Goal: Find specific page/section: Find specific page/section

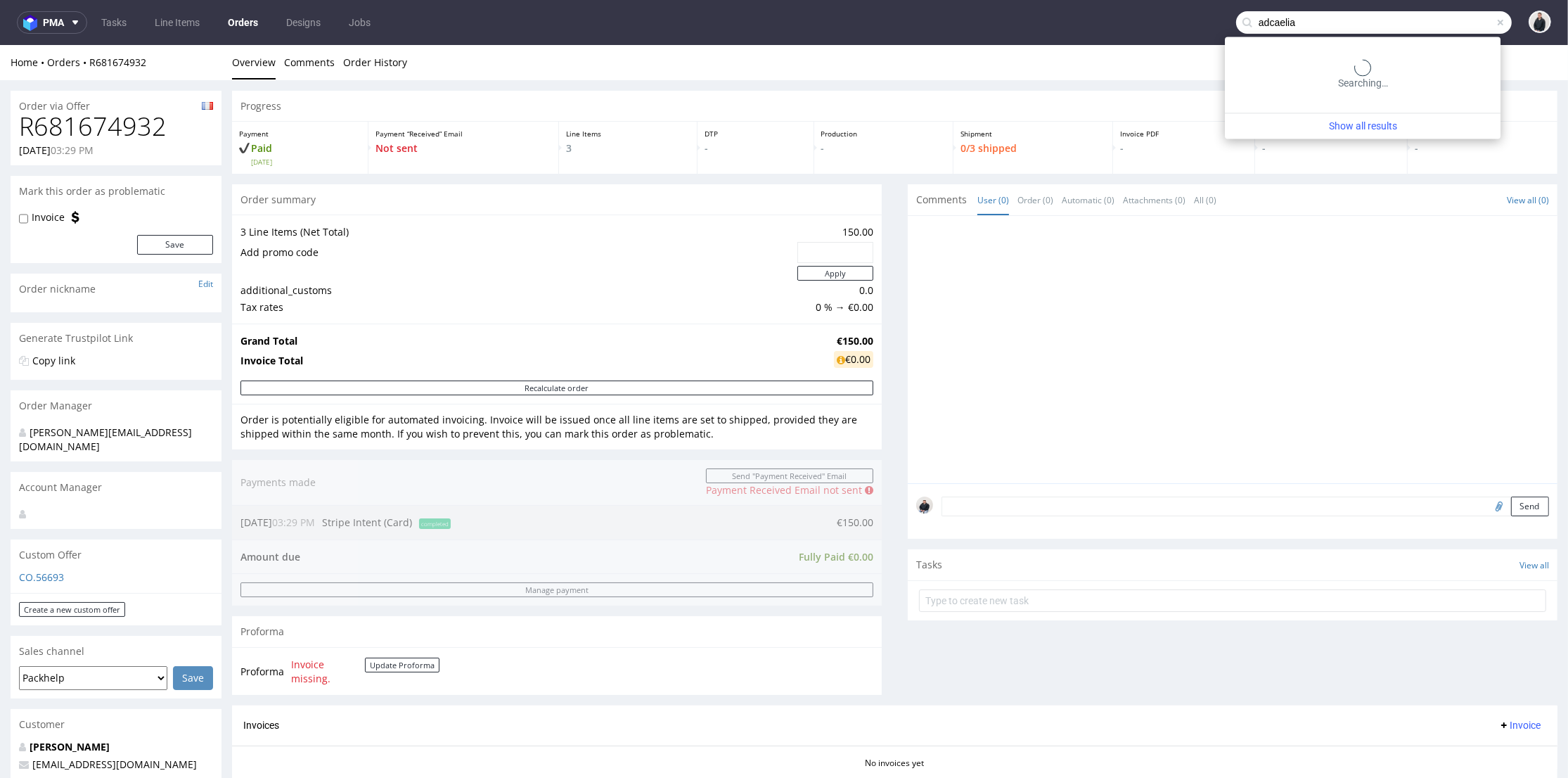
type input "adcaelia"
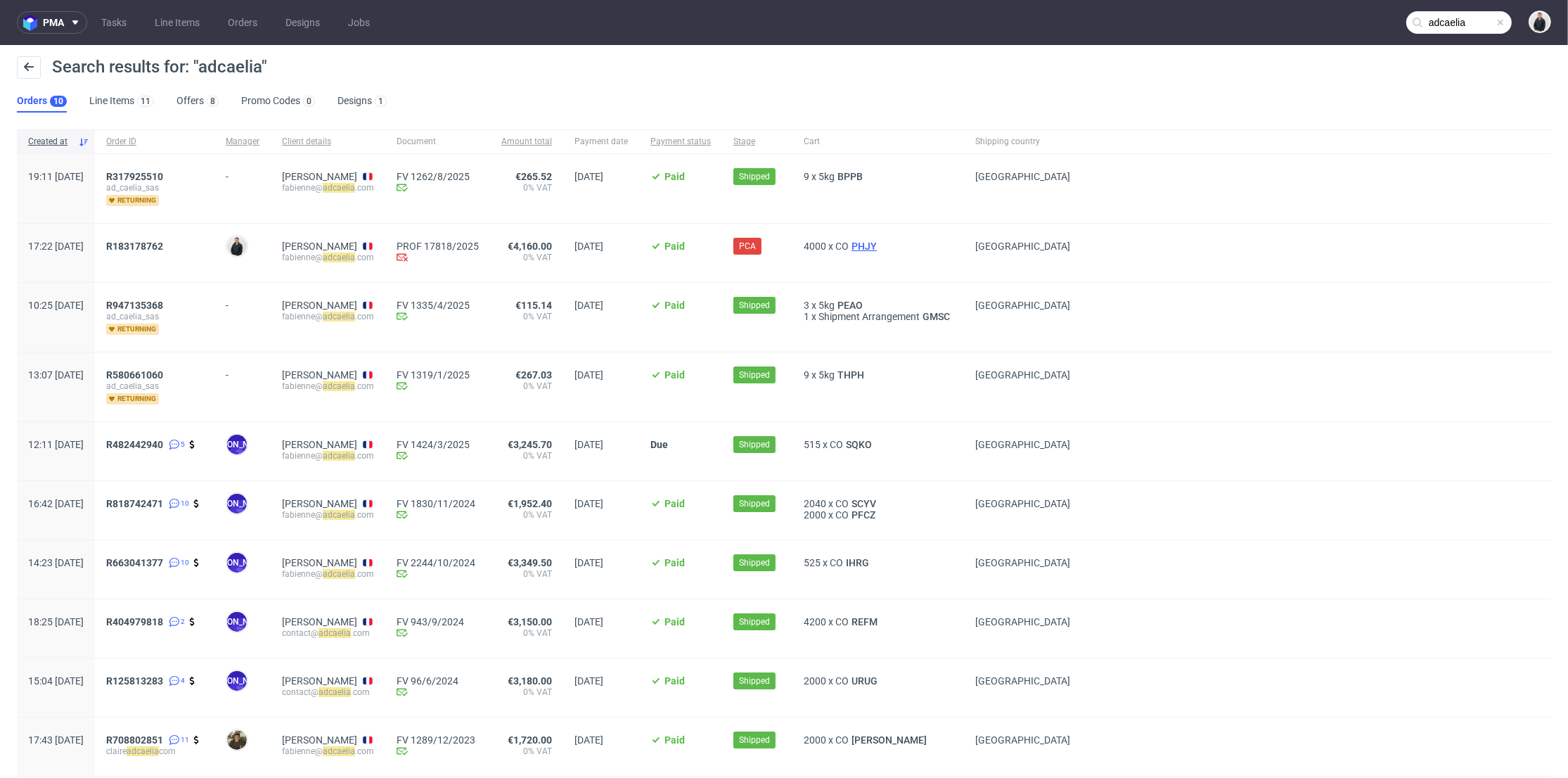
click at [880, 242] on span "PHJY" at bounding box center [864, 246] width 31 height 11
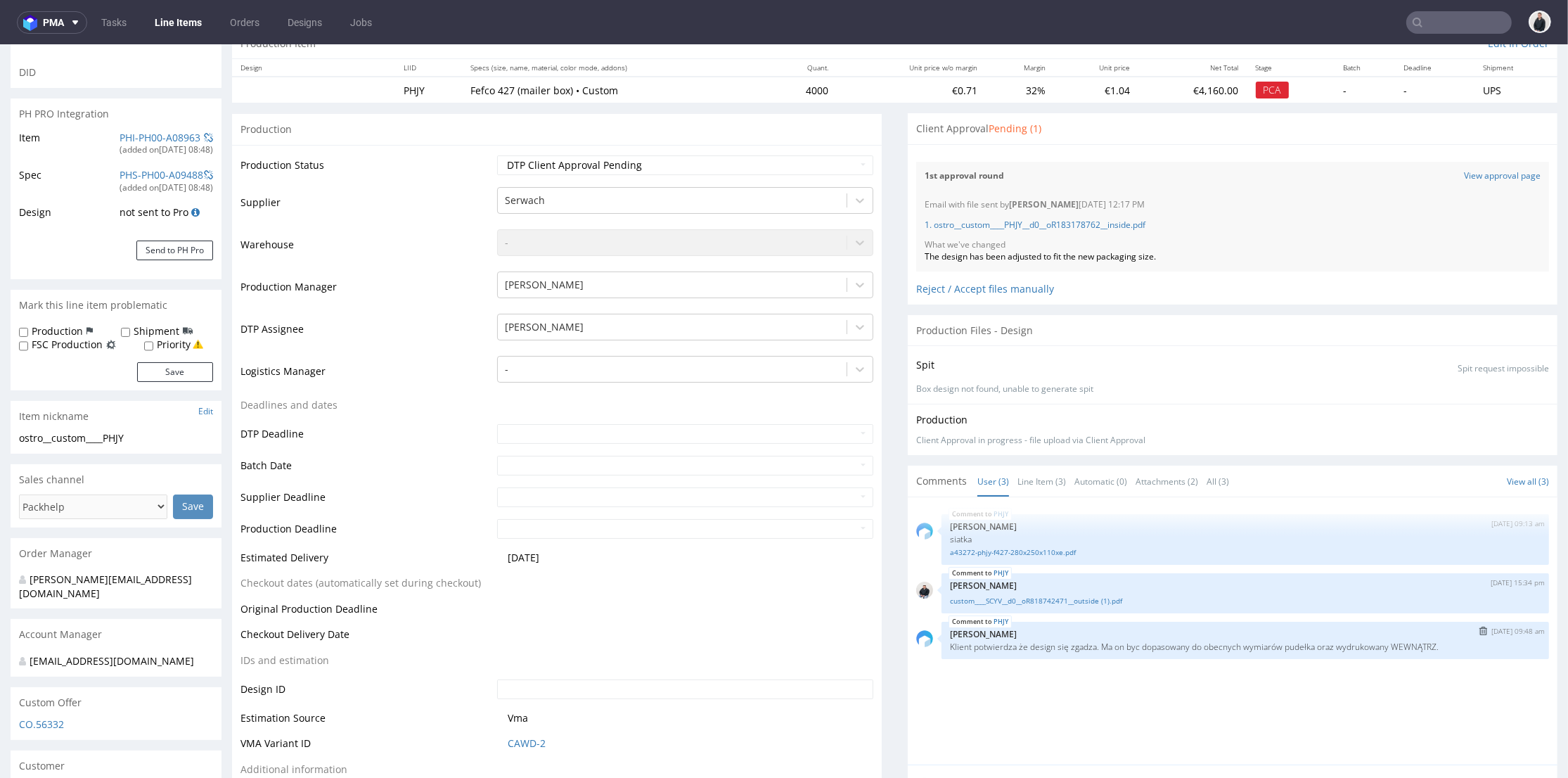
scroll to position [312, 0]
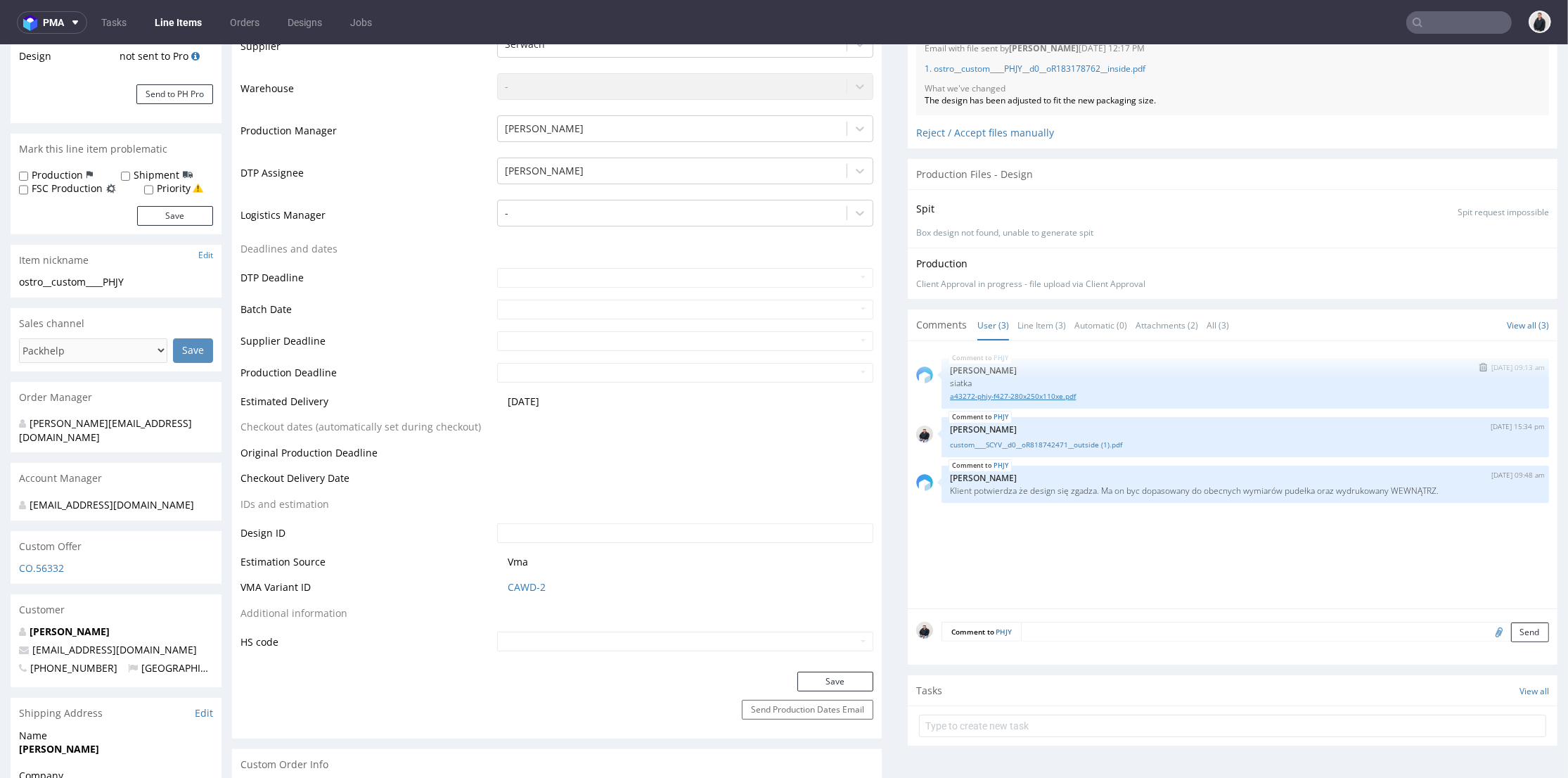
click at [1041, 399] on link "a43272-phjy-f427-280x250x110xe.pdf" at bounding box center [1245, 396] width 591 height 11
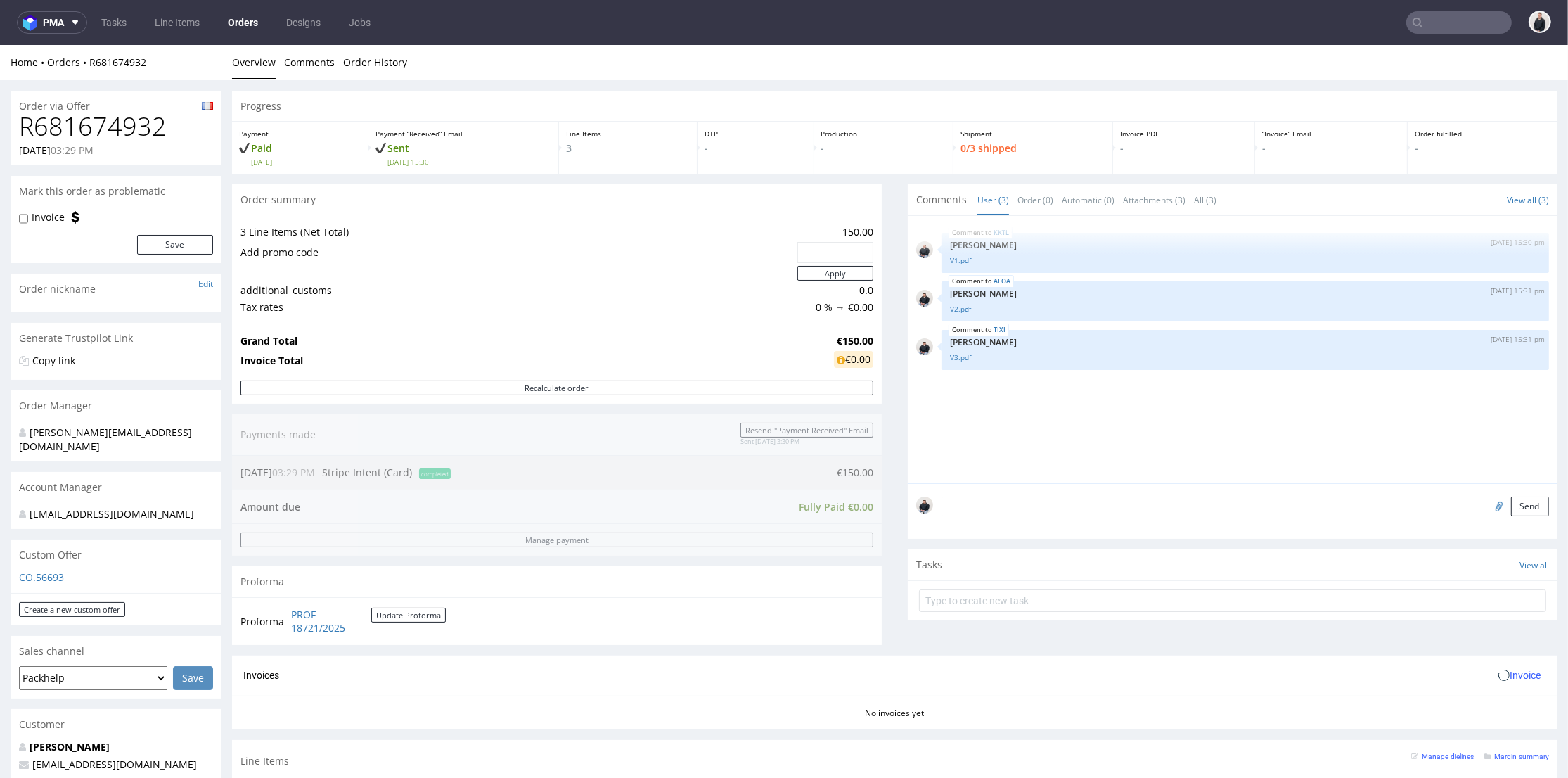
scroll to position [390, 0]
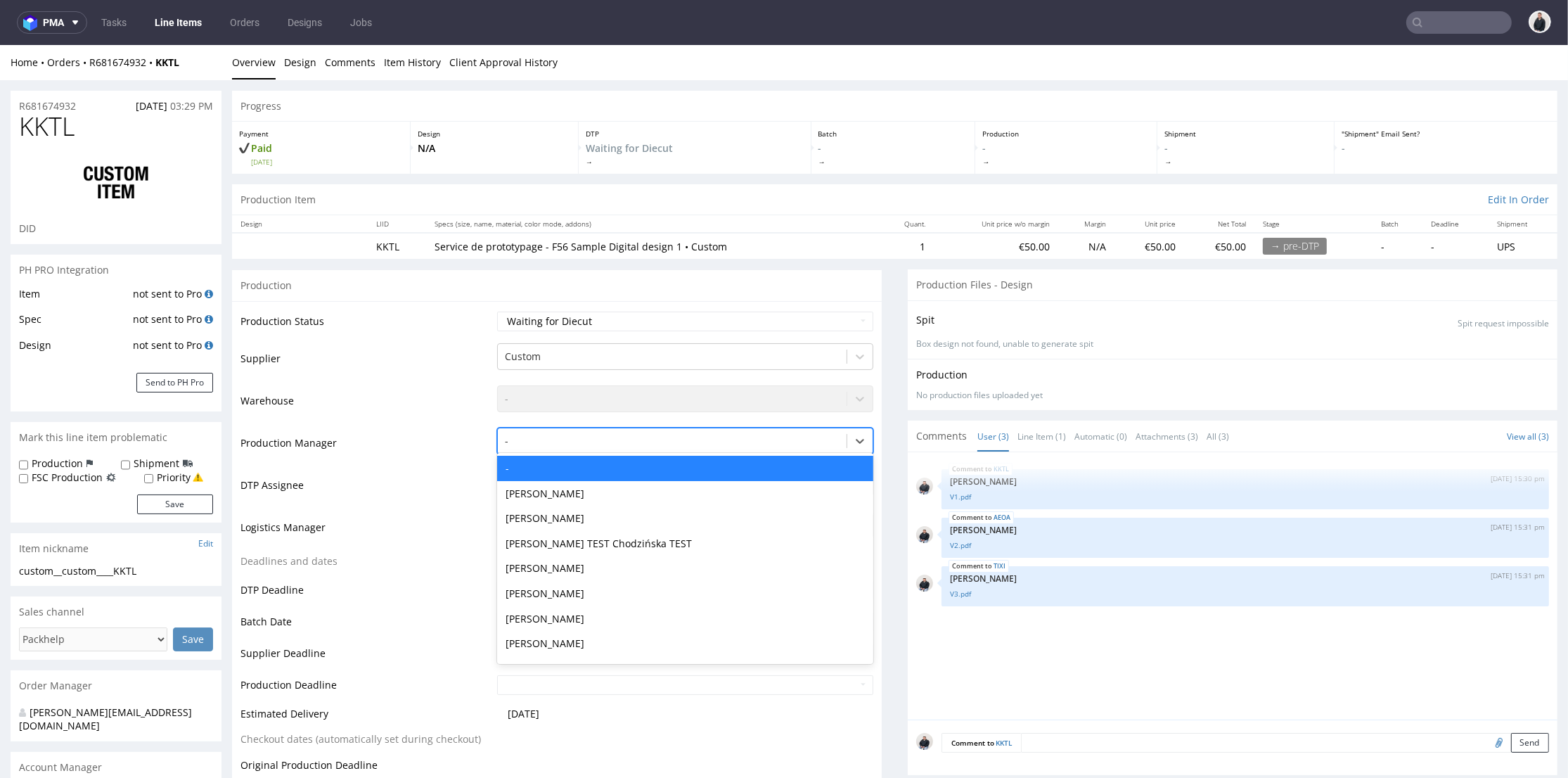
click at [540, 443] on div at bounding box center [671, 441] width 335 height 17
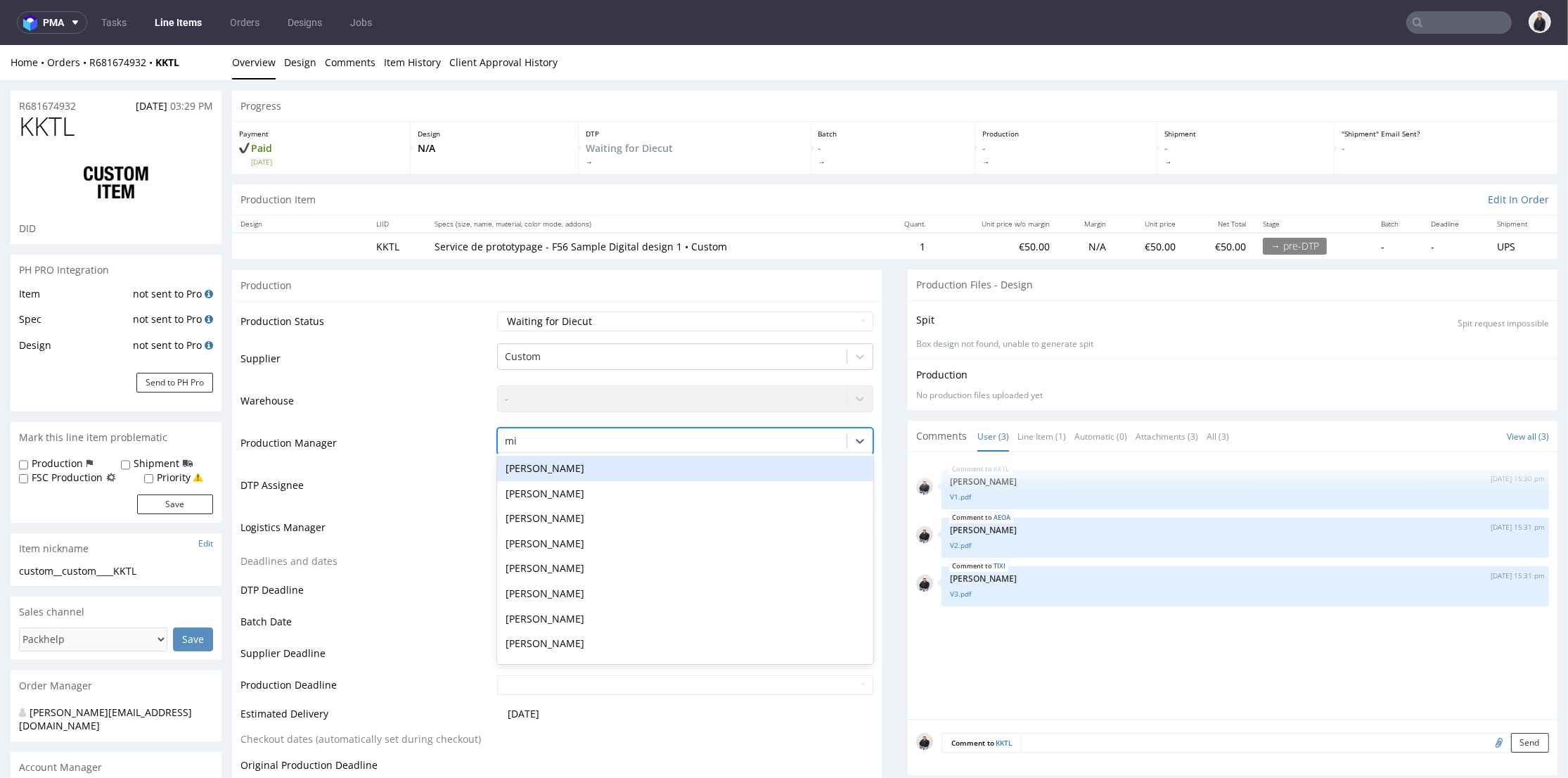
type input "mi"
click at [458, 346] on td "Supplier" at bounding box center [367, 363] width 253 height 42
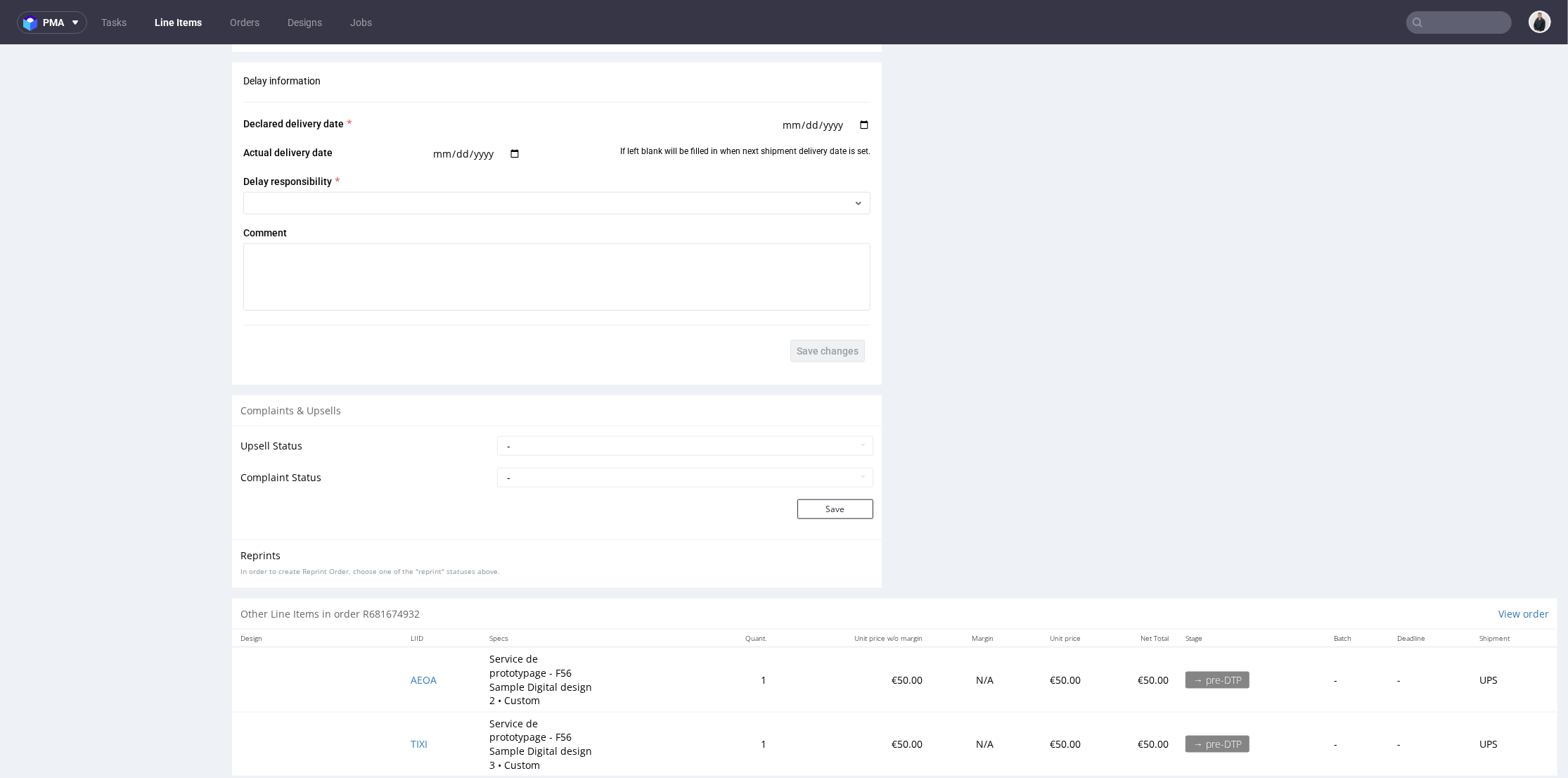
scroll to position [4, 0]
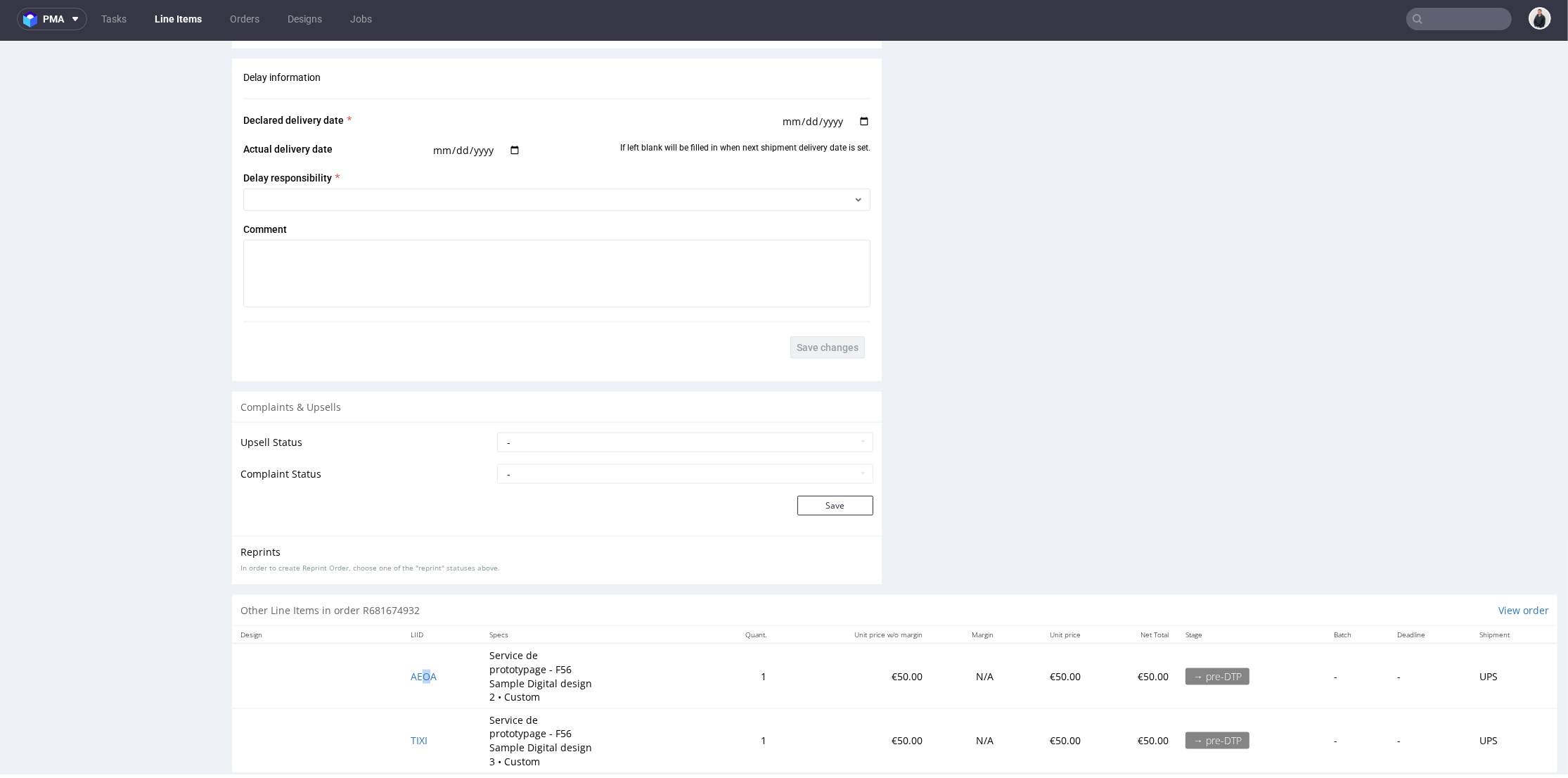
click at [423, 663] on td "AEOA" at bounding box center [441, 675] width 79 height 64
click at [425, 670] on span "AEOA" at bounding box center [423, 676] width 26 height 13
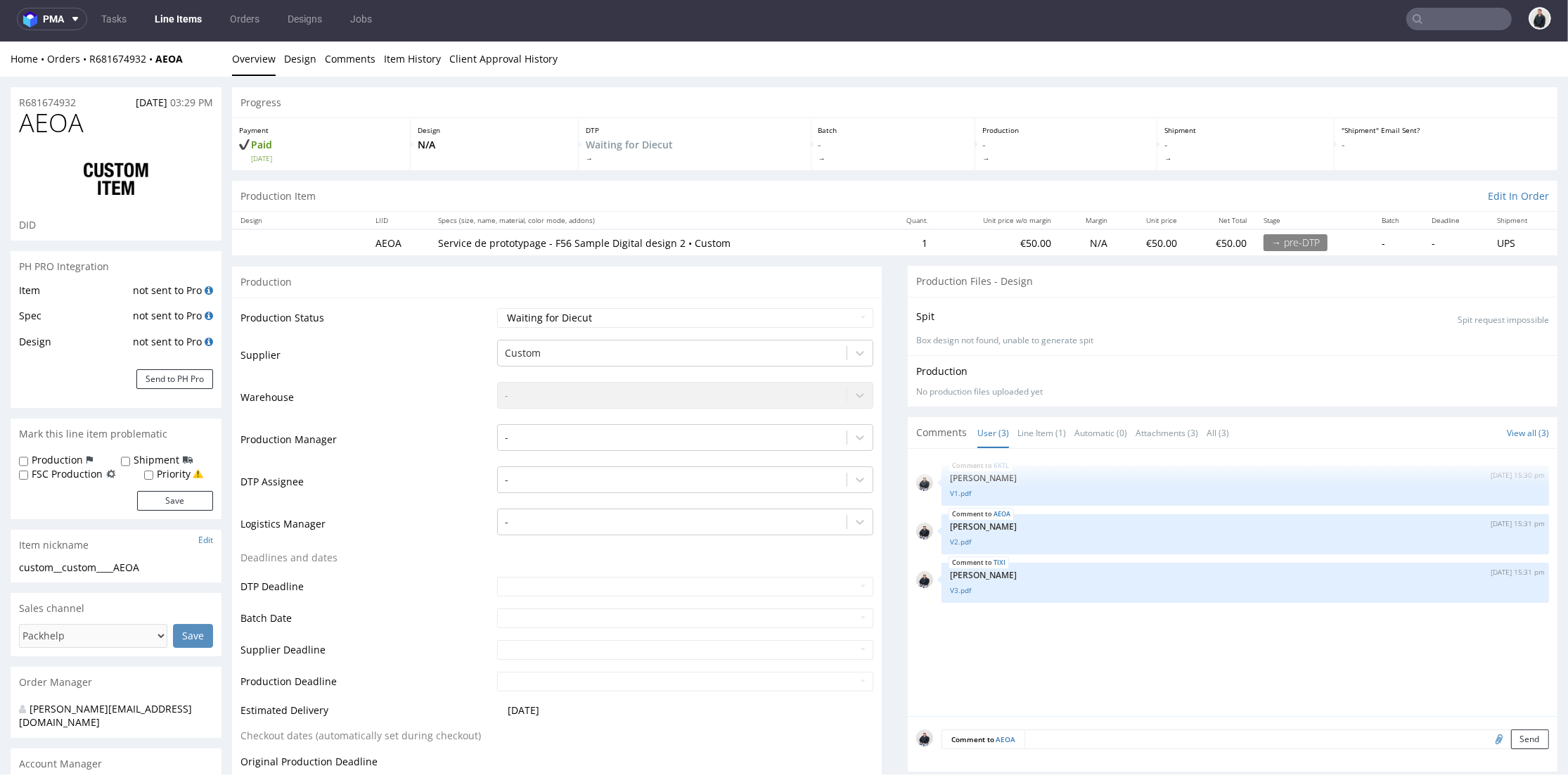
click at [1416, 13] on input "text" at bounding box center [1458, 19] width 105 height 23
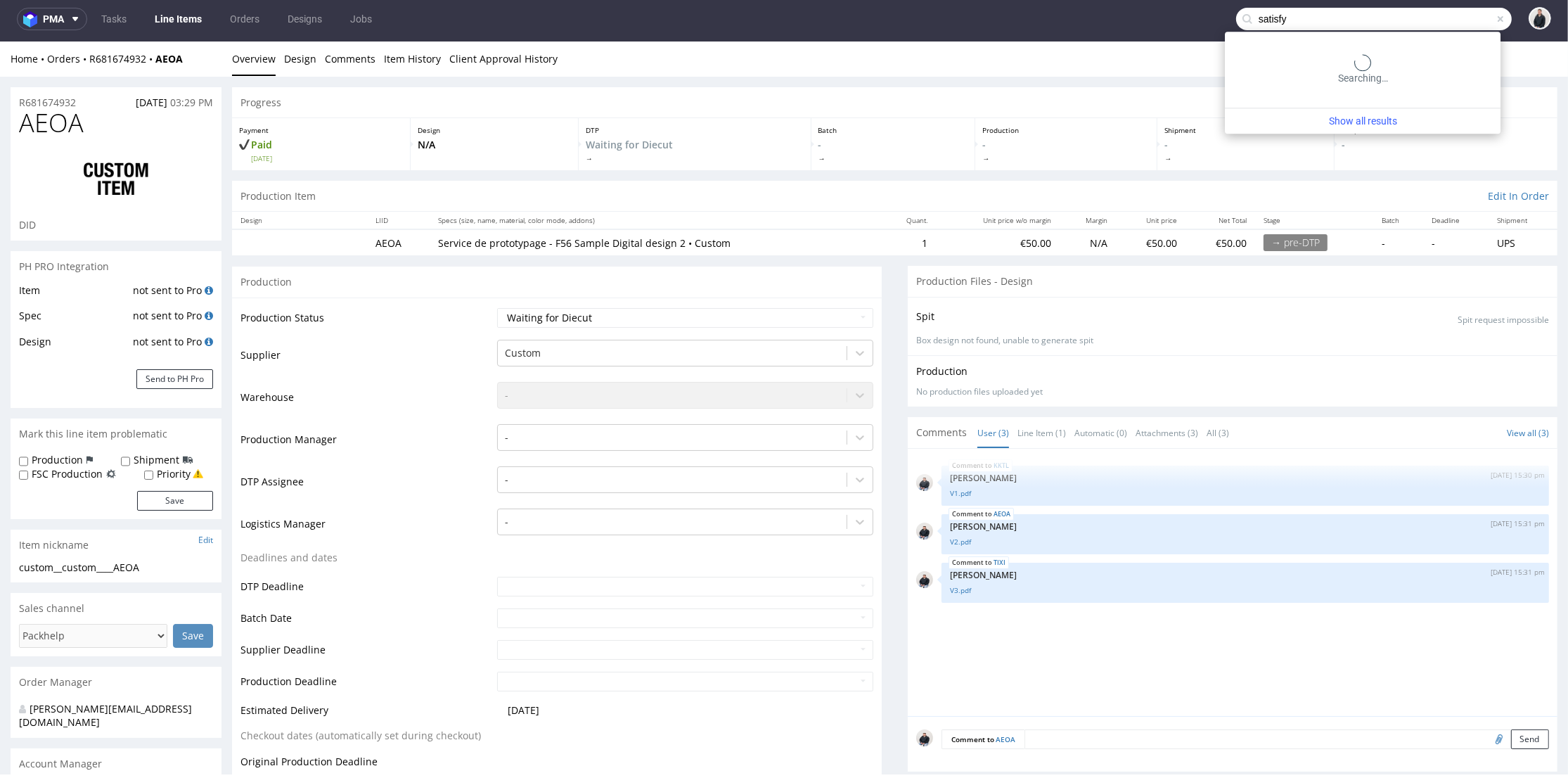
type input "satisfy"
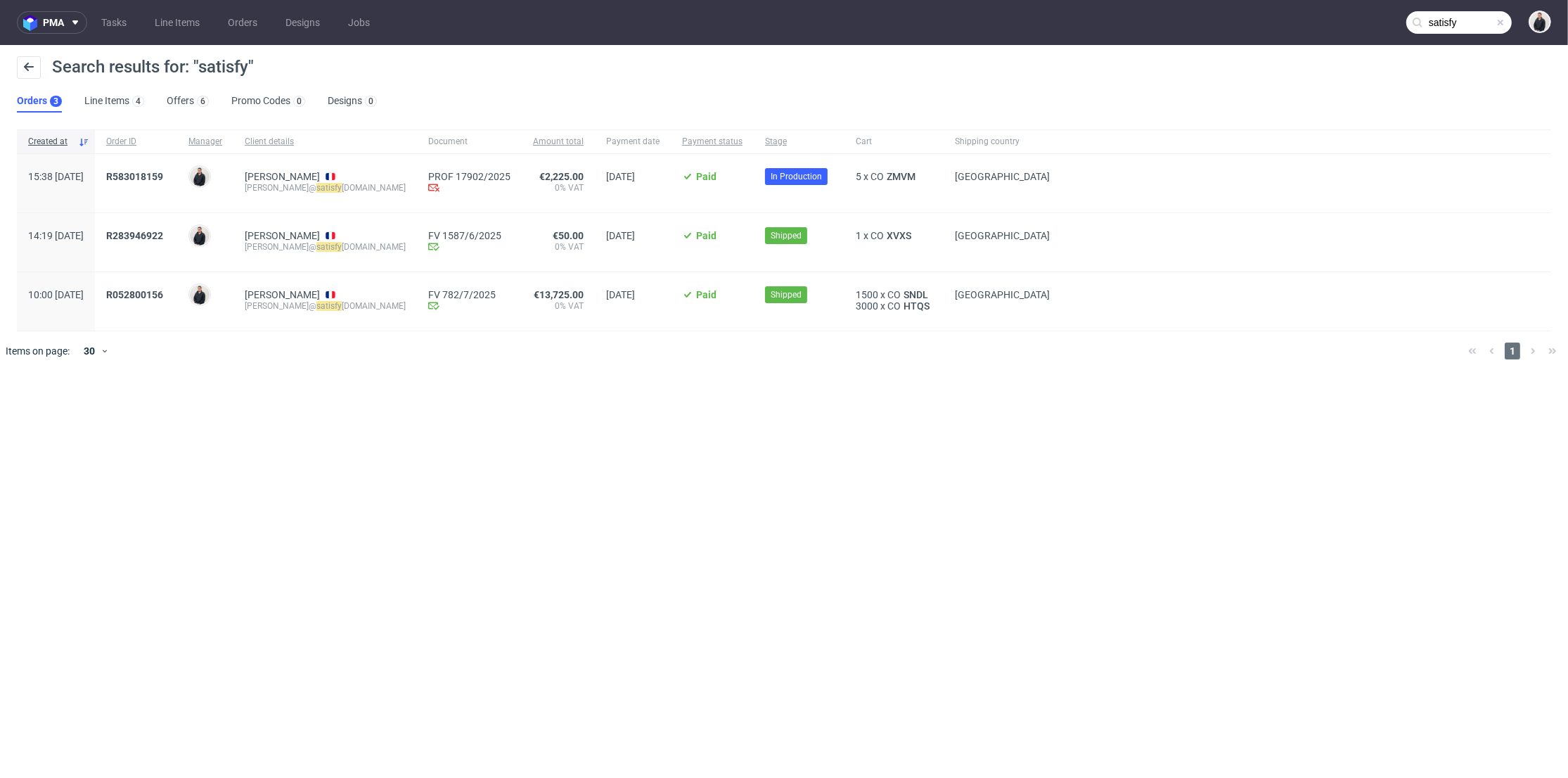
click at [880, 167] on div "5 x CO ZMVM" at bounding box center [894, 183] width 99 height 58
click at [884, 171] on span "ZMVM" at bounding box center [901, 176] width 35 height 11
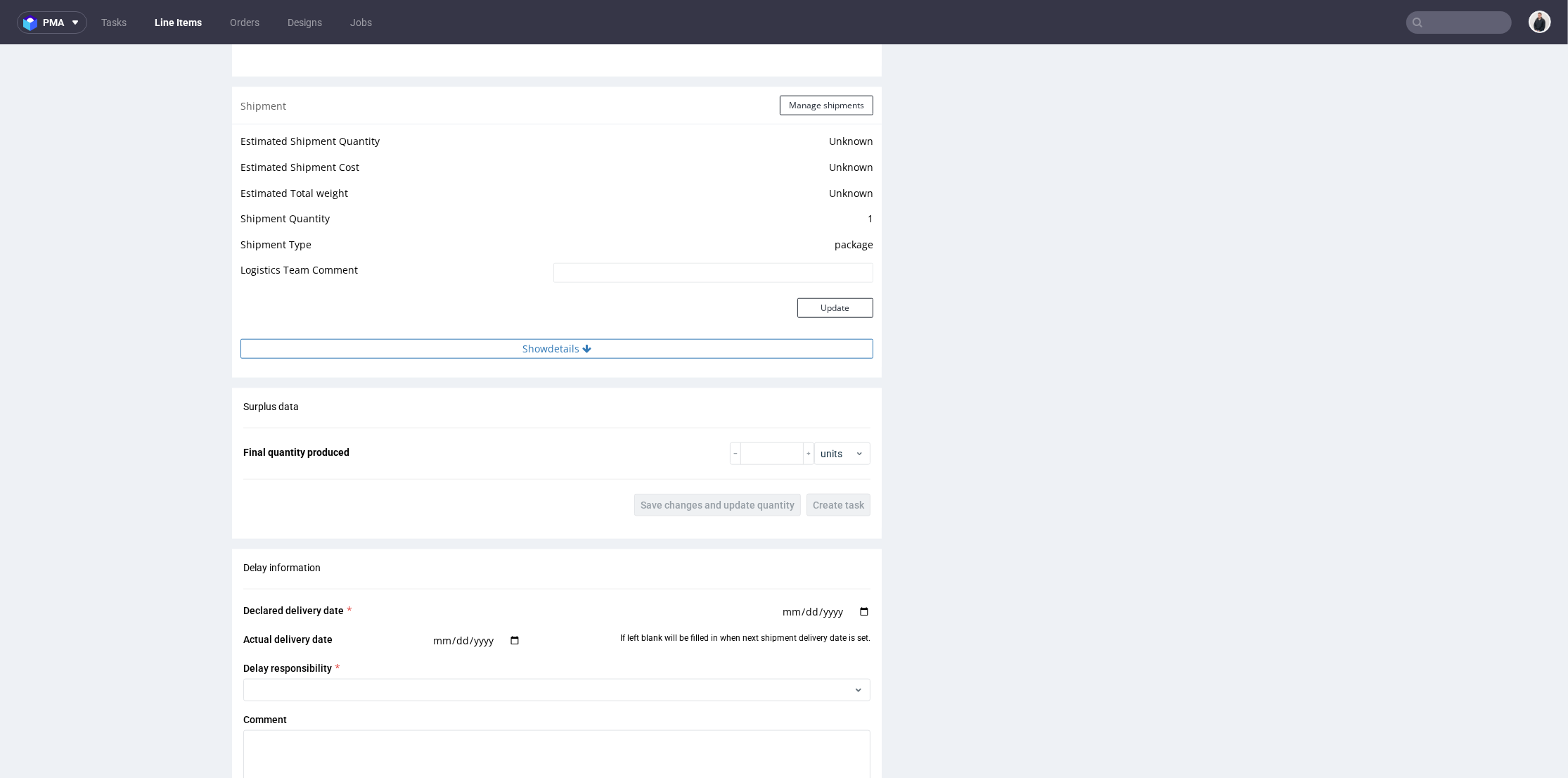
click at [752, 340] on button "Show details" at bounding box center [557, 349] width 633 height 20
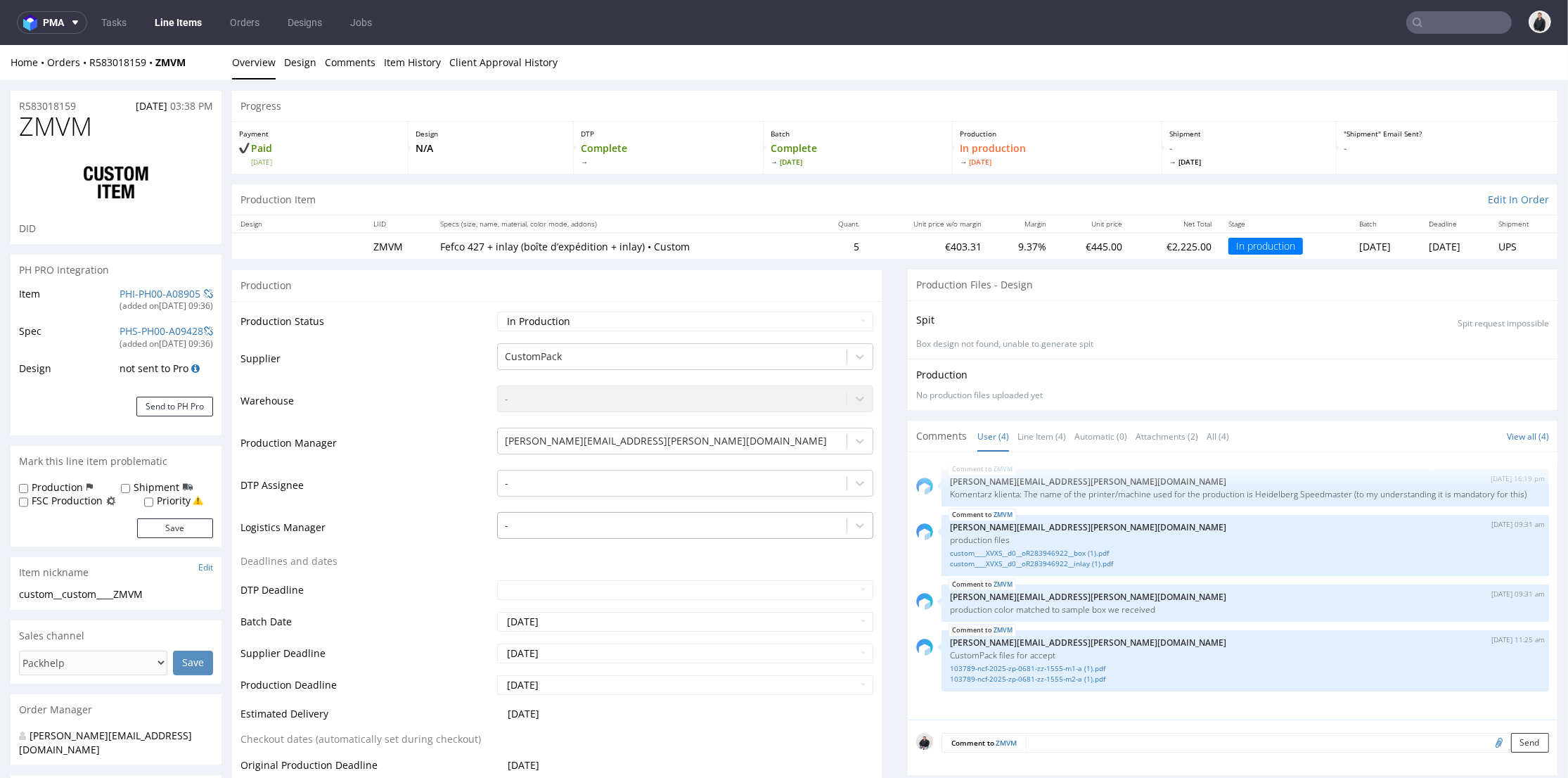
scroll to position [156, 0]
